Goal: Find specific page/section: Find specific page/section

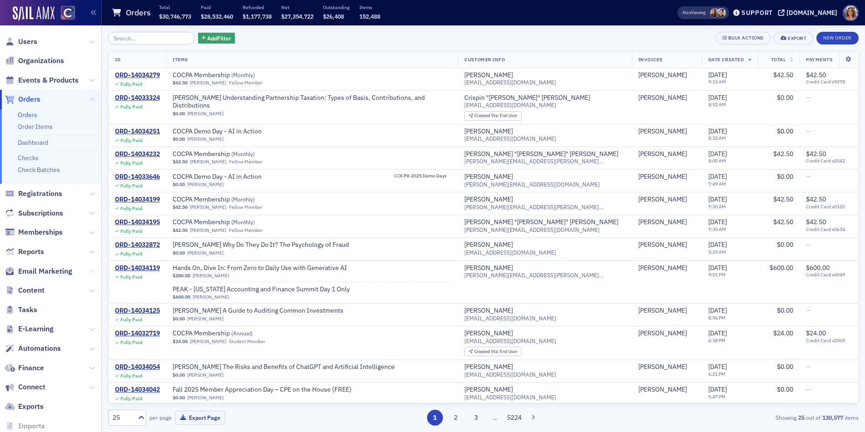
click at [91, 272] on icon at bounding box center [91, 271] width 5 height 5
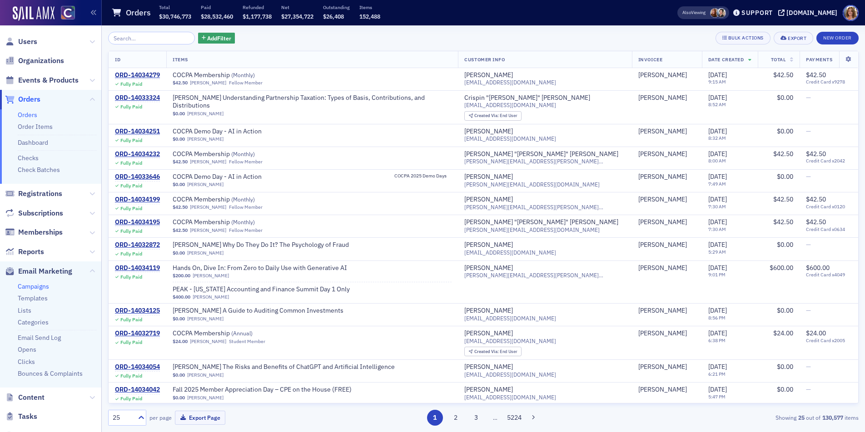
click at [39, 287] on link "Campaigns" at bounding box center [33, 287] width 31 height 8
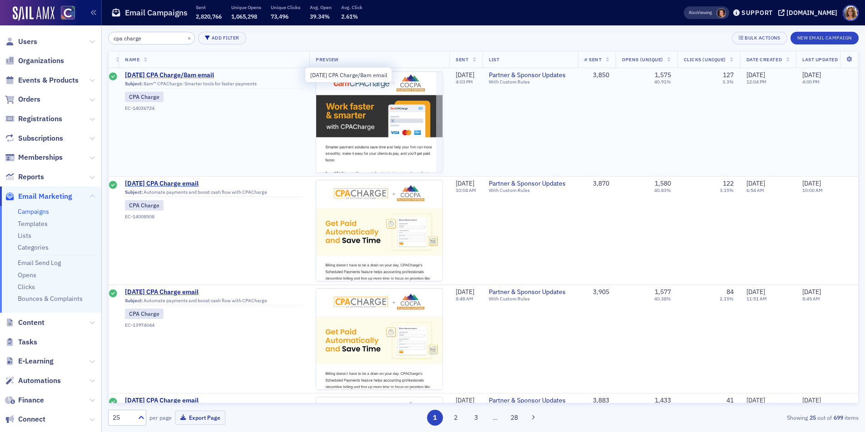
scroll to position [0, 5]
type input "cpa charge"
click at [193, 75] on span "[DATE] CPA Charge/8am email" at bounding box center [213, 75] width 178 height 8
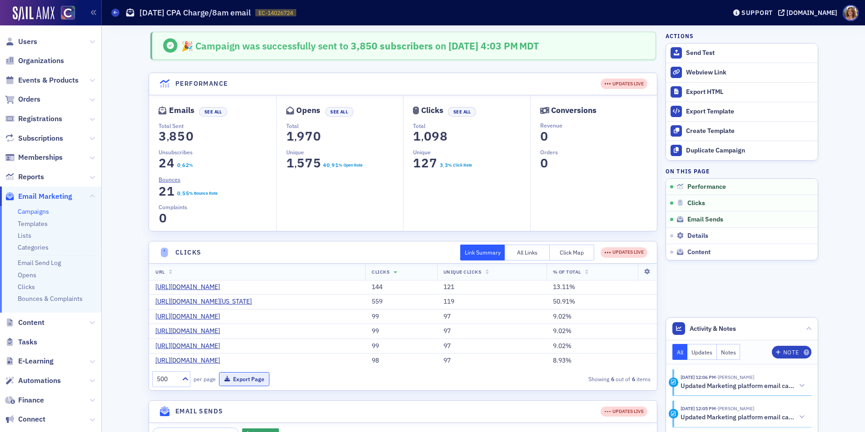
click at [248, 379] on button "Export Page" at bounding box center [244, 379] width 50 height 14
click at [34, 98] on span "Orders" at bounding box center [29, 99] width 22 height 10
